Goal: Navigation & Orientation: Find specific page/section

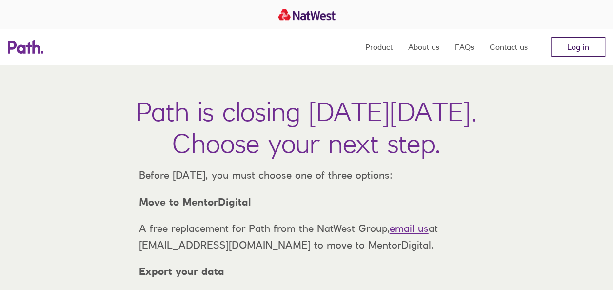
click at [570, 49] on link "Log in" at bounding box center [578, 47] width 54 height 20
click at [574, 43] on link "Log in" at bounding box center [578, 47] width 54 height 20
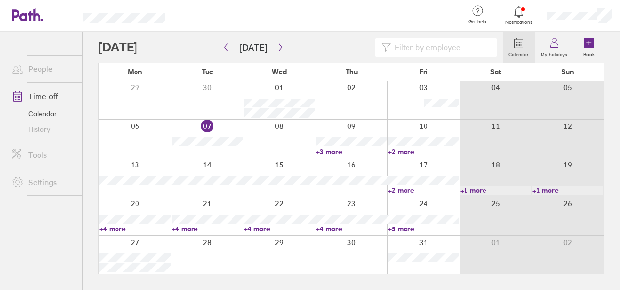
click at [335, 20] on div at bounding box center [318, 16] width 276 height 32
click at [114, 228] on link "+4 more" at bounding box center [134, 228] width 71 height 9
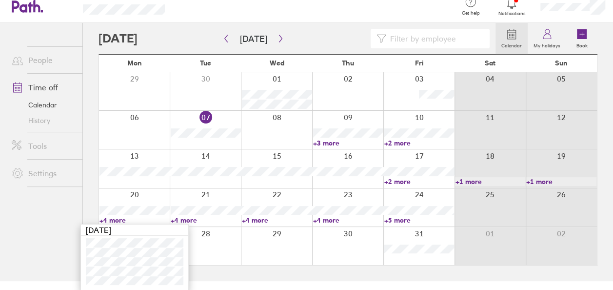
click at [325, 33] on div at bounding box center [296, 39] width 397 height 20
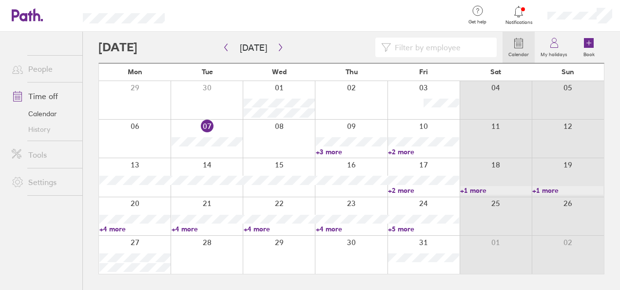
click at [333, 151] on link "+3 more" at bounding box center [351, 151] width 71 height 9
click at [405, 149] on link "+2 more" at bounding box center [423, 151] width 71 height 9
click at [408, 152] on link "+2 more" at bounding box center [423, 151] width 71 height 9
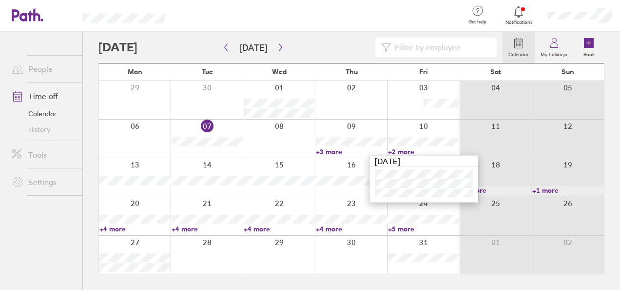
click at [334, 152] on link "+3 more" at bounding box center [351, 151] width 71 height 9
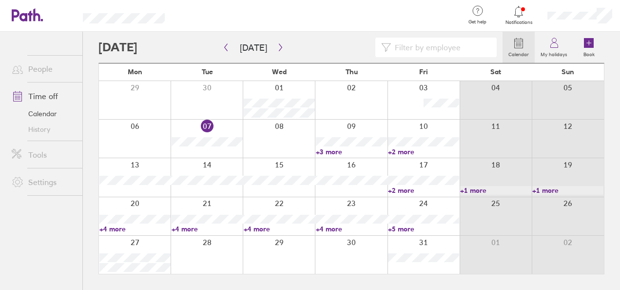
click at [329, 150] on link "+3 more" at bounding box center [351, 151] width 71 height 9
click at [143, 163] on div at bounding box center [135, 177] width 72 height 38
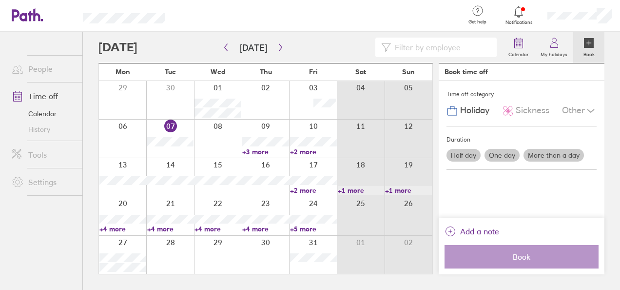
click at [64, 228] on ul "People Time off Calendar History Tools Settings" at bounding box center [41, 145] width 82 height 226
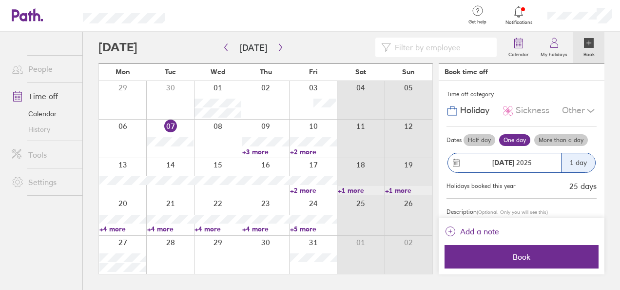
click at [345, 46] on div at bounding box center [300, 48] width 404 height 20
click at [588, 47] on icon at bounding box center [589, 43] width 10 height 10
click at [563, 50] on label "My holidays" at bounding box center [554, 53] width 39 height 9
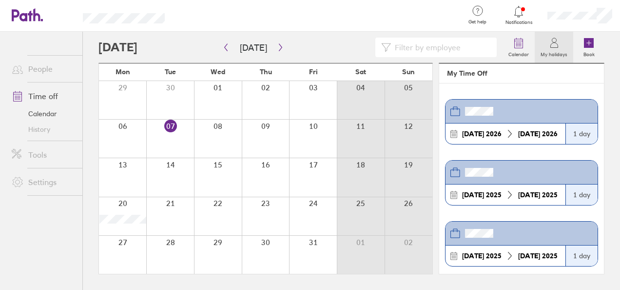
click at [557, 47] on icon at bounding box center [554, 43] width 12 height 12
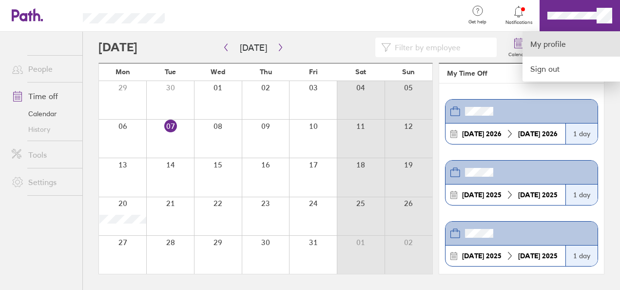
click at [565, 39] on link "My profile" at bounding box center [572, 44] width 98 height 25
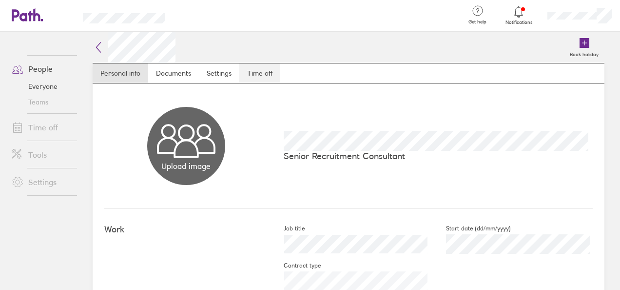
click at [268, 74] on link "Time off" at bounding box center [259, 73] width 41 height 20
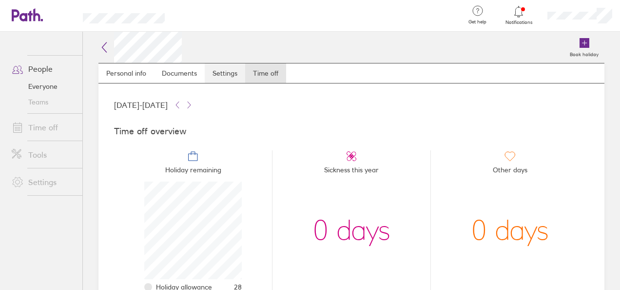
click at [223, 74] on link "Settings" at bounding box center [225, 73] width 40 height 20
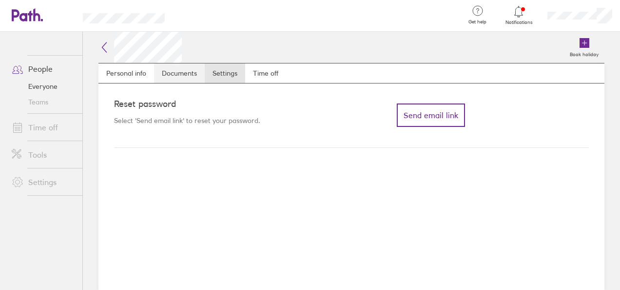
click at [176, 74] on link "Documents" at bounding box center [179, 73] width 51 height 20
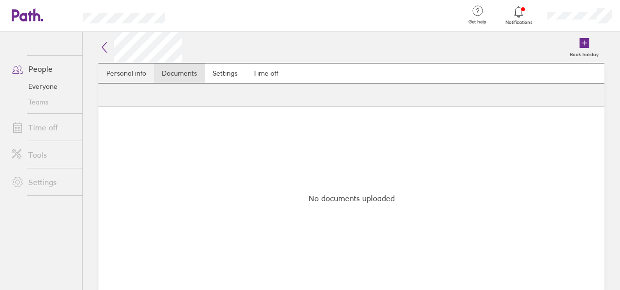
click at [116, 73] on link "Personal info" at bounding box center [126, 73] width 56 height 20
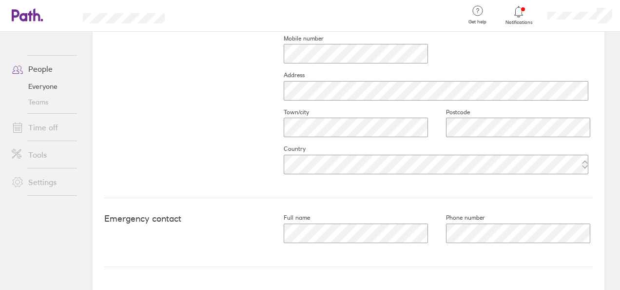
scroll to position [508, 0]
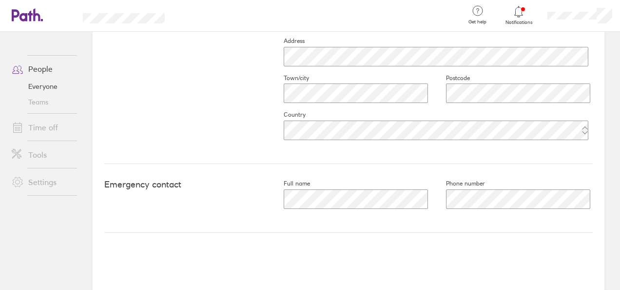
click at [53, 104] on link "Teams" at bounding box center [43, 102] width 78 height 16
